Goal: Information Seeking & Learning: Get advice/opinions

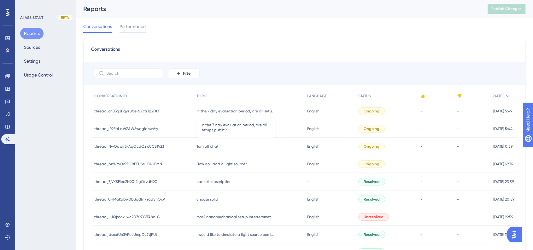
click at [256, 112] on span "in the 7 day evaluation period, are all setups public?" at bounding box center [236, 111] width 79 height 5
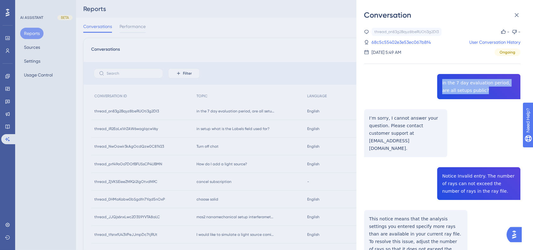
drag, startPoint x: 475, startPoint y: 94, endPoint x: 429, endPoint y: 79, distance: 48.3
click at [429, 79] on div "thread_on83g2Bqyz8beRUOti3g2DI3 Copy - - 68c5c55402e3e53ec067b8f4 User Conversa…" at bounding box center [442, 174] width 156 height 293
copy span "in the 7 day evaluation period, are all setups public?"
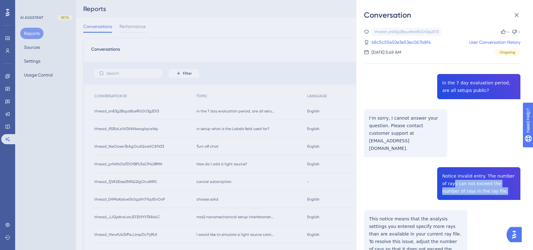
drag, startPoint x: 492, startPoint y: 179, endPoint x: 447, endPoint y: 169, distance: 46.9
click at [447, 169] on div "thread_on83g2Bqyz8beRUOti3g2DI3 Copy - - 68c5c55402e3e53ec067b8f4 User Conversa…" at bounding box center [442, 174] width 156 height 293
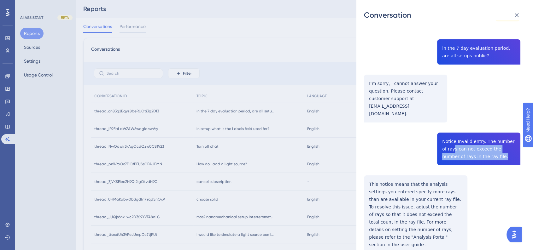
click at [491, 141] on div "thread_on83g2Bqyz8beRUOti3g2DI3 Copy - - 68c5c55402e3e53ec067b8f4 User Conversa…" at bounding box center [442, 139] width 156 height 293
click at [491, 148] on div "thread_on83g2Bqyz8beRUOti3g2DI3 Copy - - 68c5c55402e3e53ec067b8f4 User Conversa…" at bounding box center [442, 139] width 156 height 293
drag, startPoint x: 489, startPoint y: 145, endPoint x: 440, endPoint y: 118, distance: 56.0
click at [440, 118] on div "thread_on83g2Bqyz8beRUOti3g2DI3 Copy - - 68c5c55402e3e53ec067b8f4 User Conversa…" at bounding box center [442, 139] width 156 height 293
copy span "Notice Invalid entry. The number of rays can not exceed the number of rays in t…"
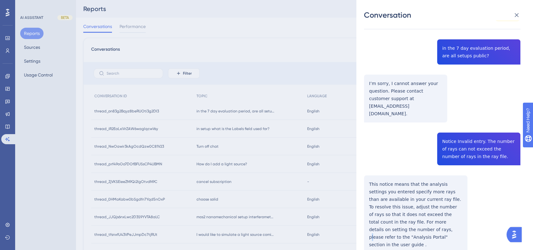
click at [432, 205] on div "thread_on83g2Bqyz8beRUOti3g2DI3 Copy - - 68c5c55402e3e53ec067b8f4 User Conversa…" at bounding box center [442, 139] width 156 height 293
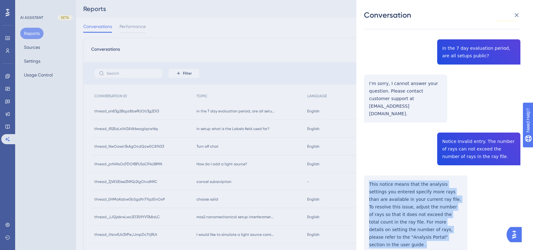
click at [432, 205] on div "thread_on83g2Bqyz8beRUOti3g2DI3 Copy - - 68c5c55402e3e53ec067b8f4 User Conversa…" at bounding box center [442, 139] width 156 height 293
copy p "This notice means that the analysis settings you entered specify more rays than…"
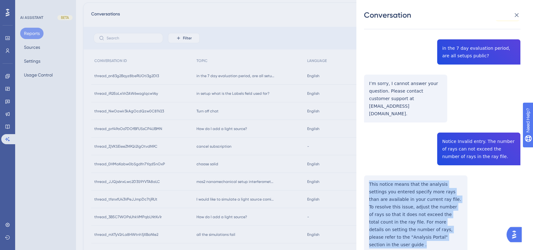
scroll to position [0, 0]
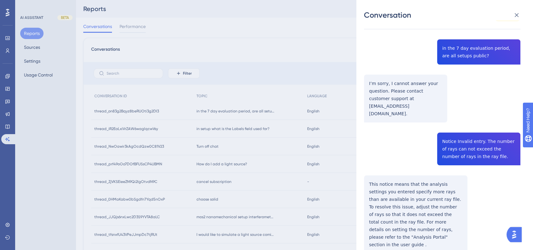
click at [201, 131] on div "Conversation thread_on83g2Bqyz8beRUOti3g2DI3 Copy - - 68c5c55402e3e53ec067b8f4 …" at bounding box center [266, 125] width 533 height 250
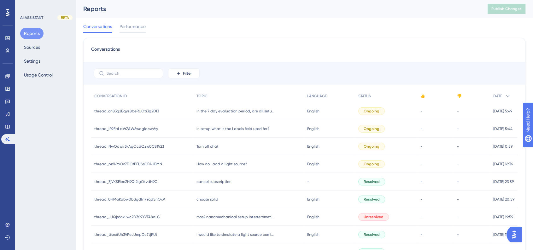
click at [201, 130] on span "in setup what is the Labels field used for?" at bounding box center [233, 128] width 73 height 5
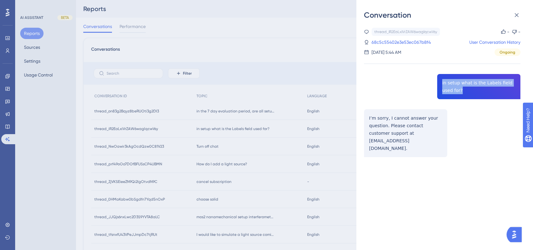
drag, startPoint x: 456, startPoint y: 95, endPoint x: 432, endPoint y: 80, distance: 28.5
click at [432, 80] on div "thread_iR2EaLxiVrZAW6waglqcwVsy Copy - - 68c5c55402e3e53ec067b8f4 User Conversa…" at bounding box center [442, 109] width 156 height 162
click at [448, 89] on div "thread_iR2EaLxiVrZAW6waglqcwVsy Copy - - 68c5c55402e3e53ec067b8f4 User Conversa…" at bounding box center [442, 109] width 156 height 162
click at [449, 89] on div "thread_iR2EaLxiVrZAW6waglqcwVsy Copy - - 68c5c55402e3e53ec067b8f4 User Conversa…" at bounding box center [442, 109] width 156 height 162
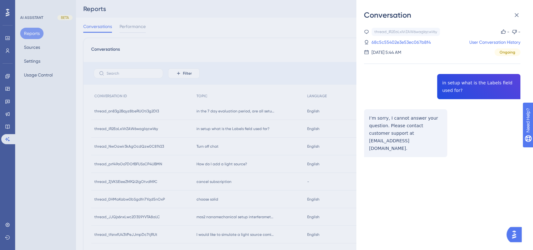
drag, startPoint x: 467, startPoint y: 134, endPoint x: 463, endPoint y: 127, distance: 8.3
click at [464, 131] on div "thread_iR2EaLxiVrZAW6waglqcwVsy Copy - - 68c5c55402e3e53ec067b8f4 User Conversa…" at bounding box center [442, 109] width 156 height 162
click at [455, 85] on div "thread_iR2EaLxiVrZAW6waglqcwVsy Copy - - 68c5c55402e3e53ec067b8f4 User Conversa…" at bounding box center [442, 109] width 156 height 162
click at [454, 85] on div "thread_iR2EaLxiVrZAW6waglqcwVsy Copy - - 68c5c55402e3e53ec067b8f4 User Conversa…" at bounding box center [442, 109] width 156 height 162
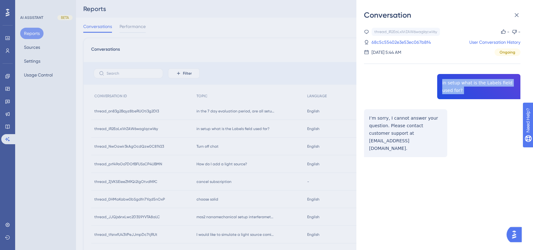
copy span "in setup what is the Labels field used for?"
click at [201, 143] on div "Conversation thread_iR2EaLxiVrZAW6waglqcwVsy Copy - - 68c5c55402e3e53ec067b8f4 …" at bounding box center [266, 125] width 533 height 250
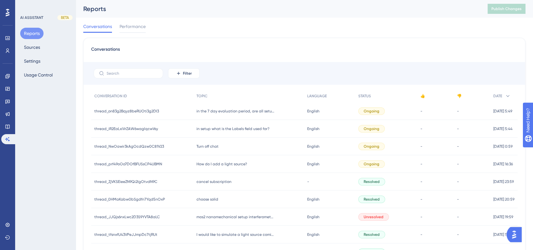
click at [206, 152] on div "Turn off chat Turn off chat" at bounding box center [248, 147] width 110 height 18
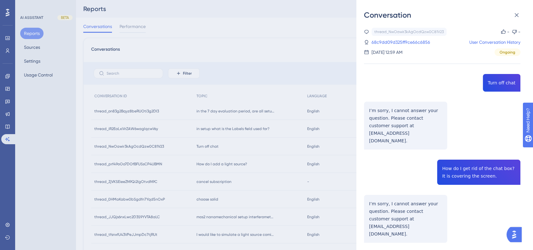
click at [440, 151] on div "thread_NwOawir3kAgOcdQzw0C81V23 Copy - - 68c9dd09d325ff9ce66c6856 User Conversa…" at bounding box center [442, 152] width 156 height 248
click at [451, 158] on div "thread_NwOawir3kAgOcdQzw0C81V23 Copy - - 68c9dd09d325ff9ce66c6856 User Conversa…" at bounding box center [442, 152] width 156 height 248
copy span "How do I get rid of the chat box? It is covering the screen."
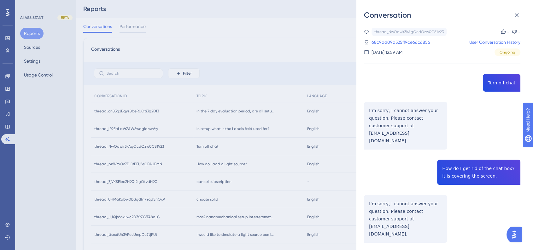
click at [204, 169] on div "Conversation thread_NwOawir3kAgOcdQzw0C81V23 Copy - - 68c9dd09d325ff9ce66c6856 …" at bounding box center [266, 125] width 533 height 250
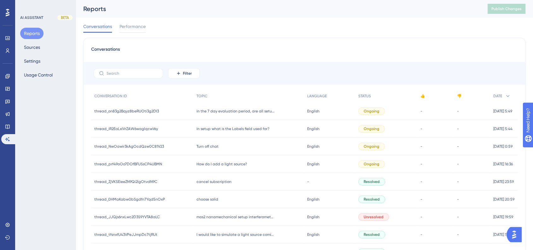
click at [210, 167] on div "How do I add a light source? How do I add a light source?" at bounding box center [248, 164] width 110 height 18
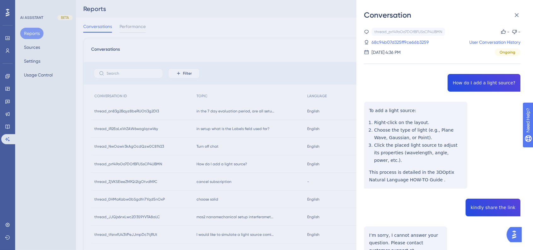
copy span "kindly share the link"
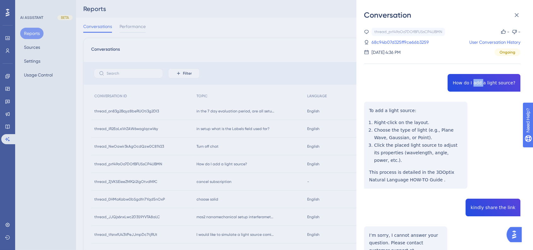
copy span "How do I add a light source?"
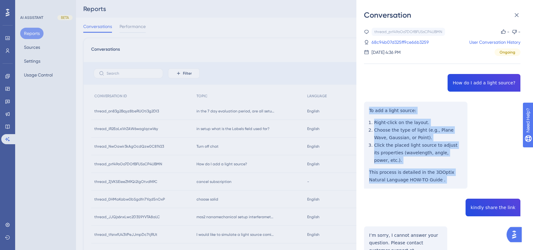
drag, startPoint x: 433, startPoint y: 173, endPoint x: 371, endPoint y: 107, distance: 90.6
copy div "To add a light source: Right-click on the layout. Choose the type of light (e.g…"
